Goal: Task Accomplishment & Management: Use online tool/utility

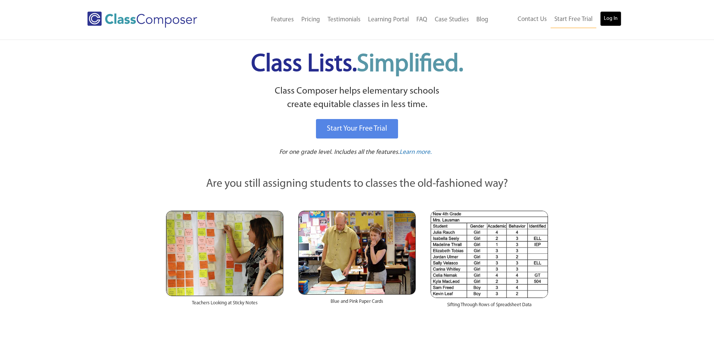
drag, startPoint x: 0, startPoint y: 0, endPoint x: 607, endPoint y: 20, distance: 607.2
click at [607, 20] on link "Log In" at bounding box center [610, 18] width 21 height 15
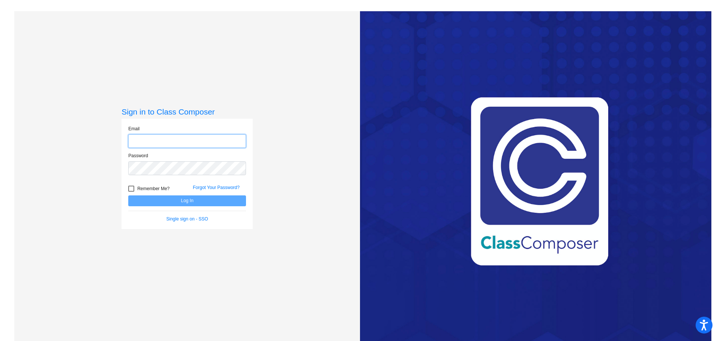
type input "dsimpson@mail.meridian223.org"
click at [180, 201] on button "Log In" at bounding box center [187, 201] width 118 height 11
